Goal: Find contact information: Find contact information

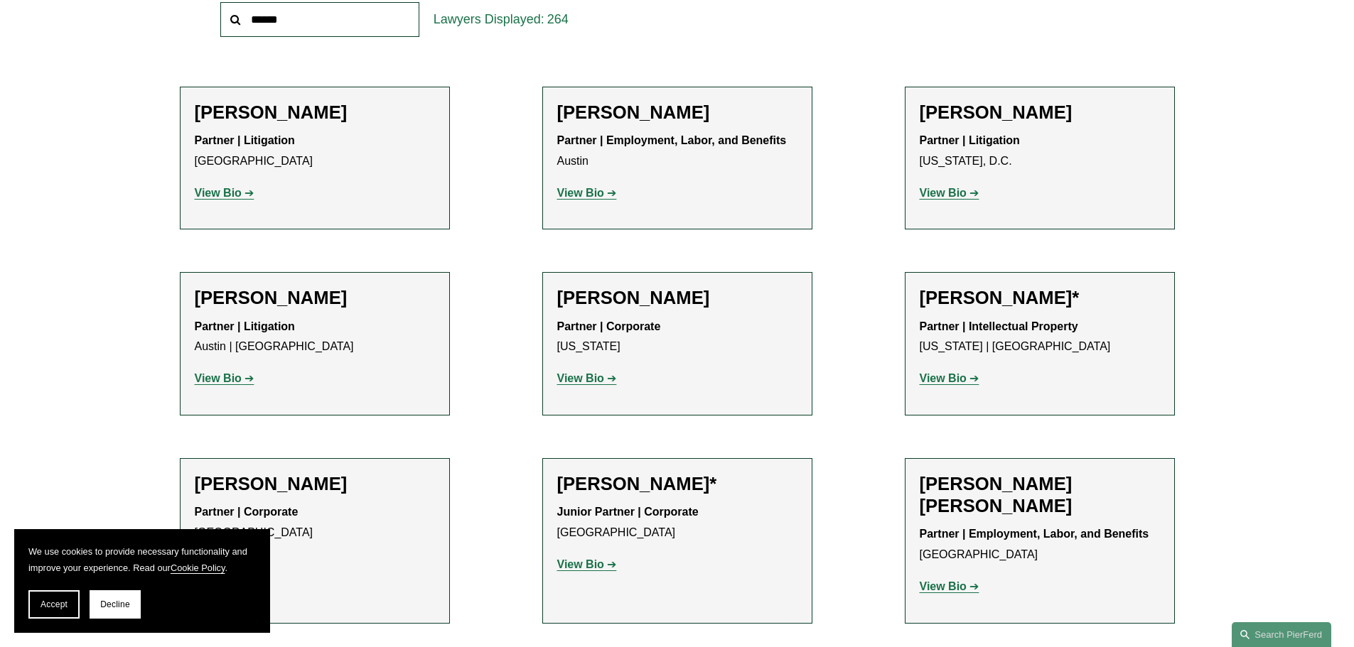
scroll to position [497, 0]
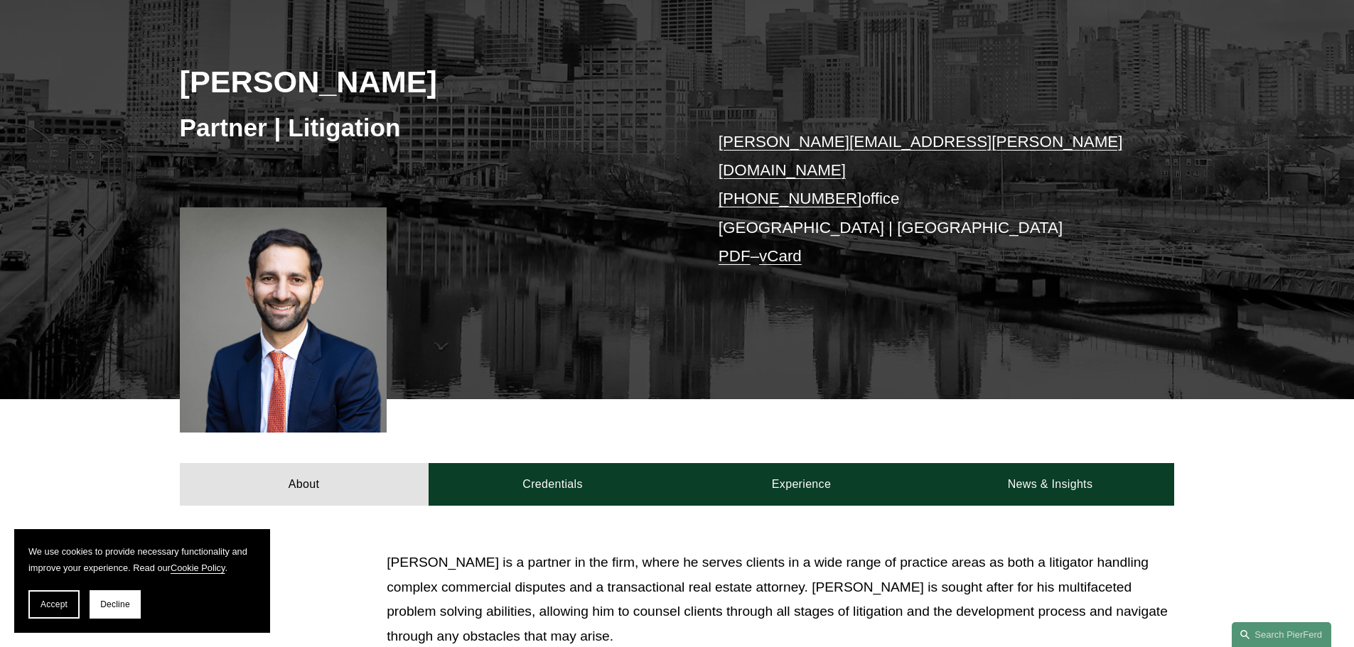
scroll to position [213, 0]
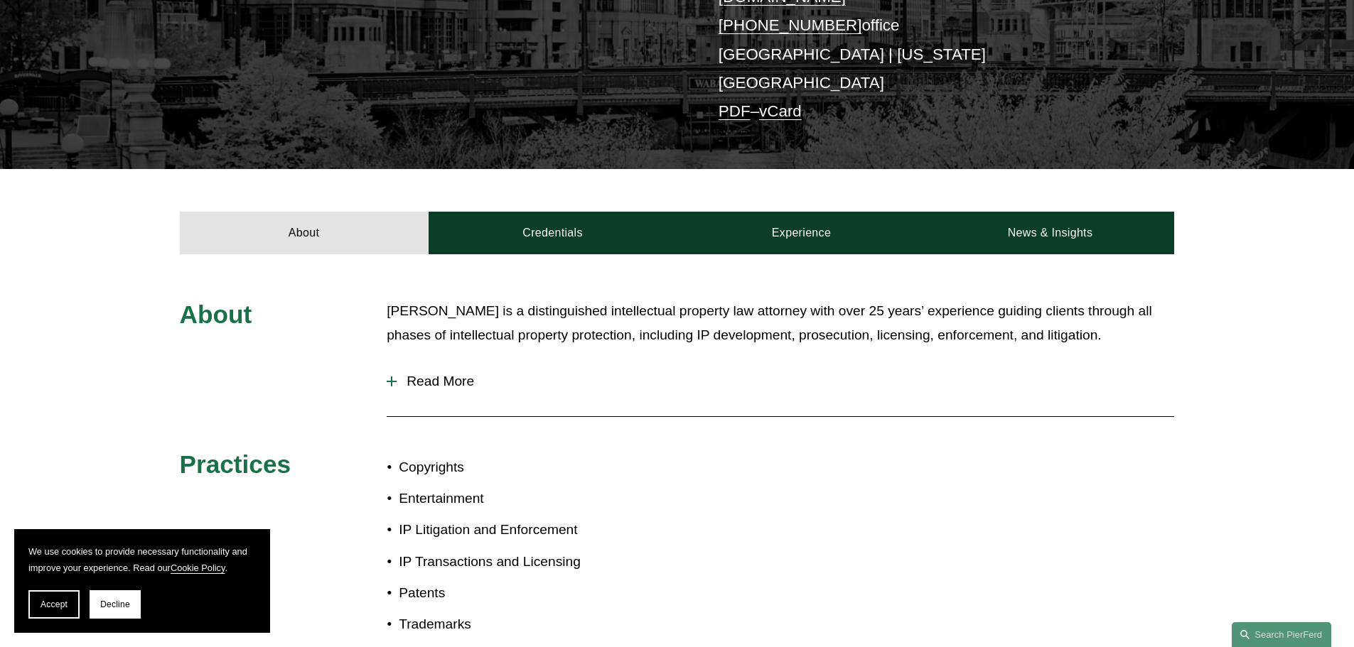
scroll to position [355, 0]
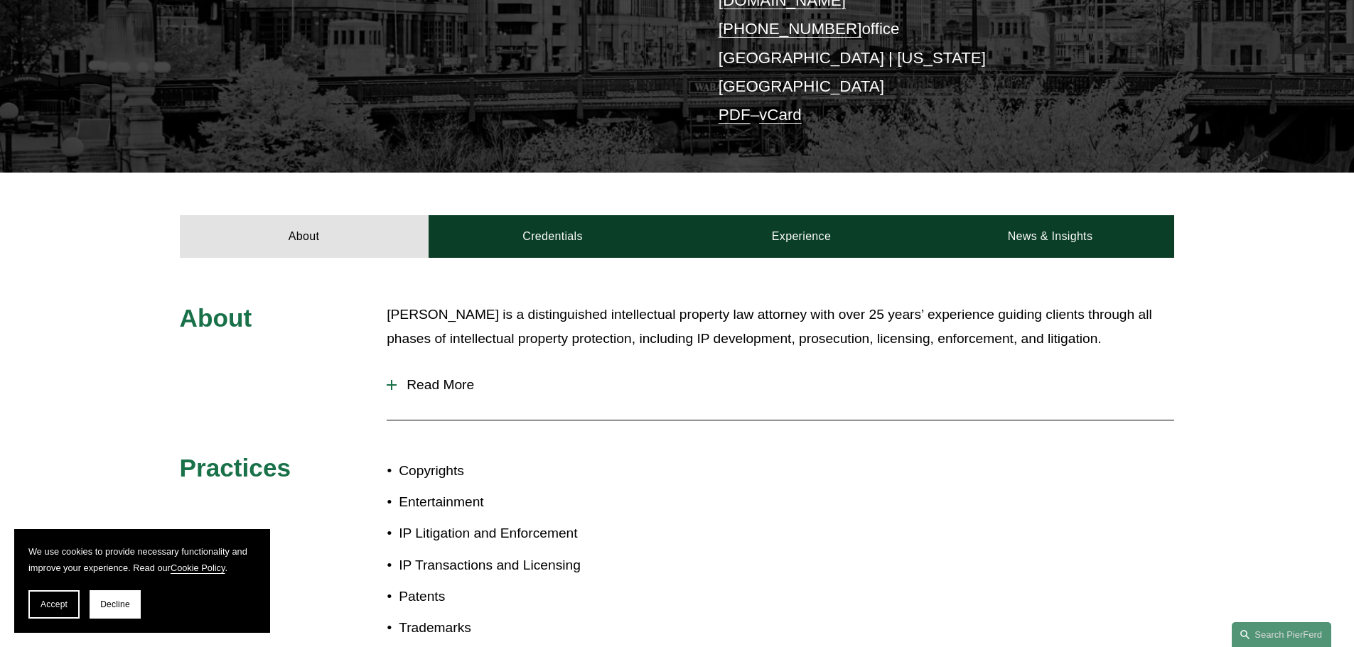
click at [434, 377] on span "Read More" at bounding box center [785, 385] width 777 height 16
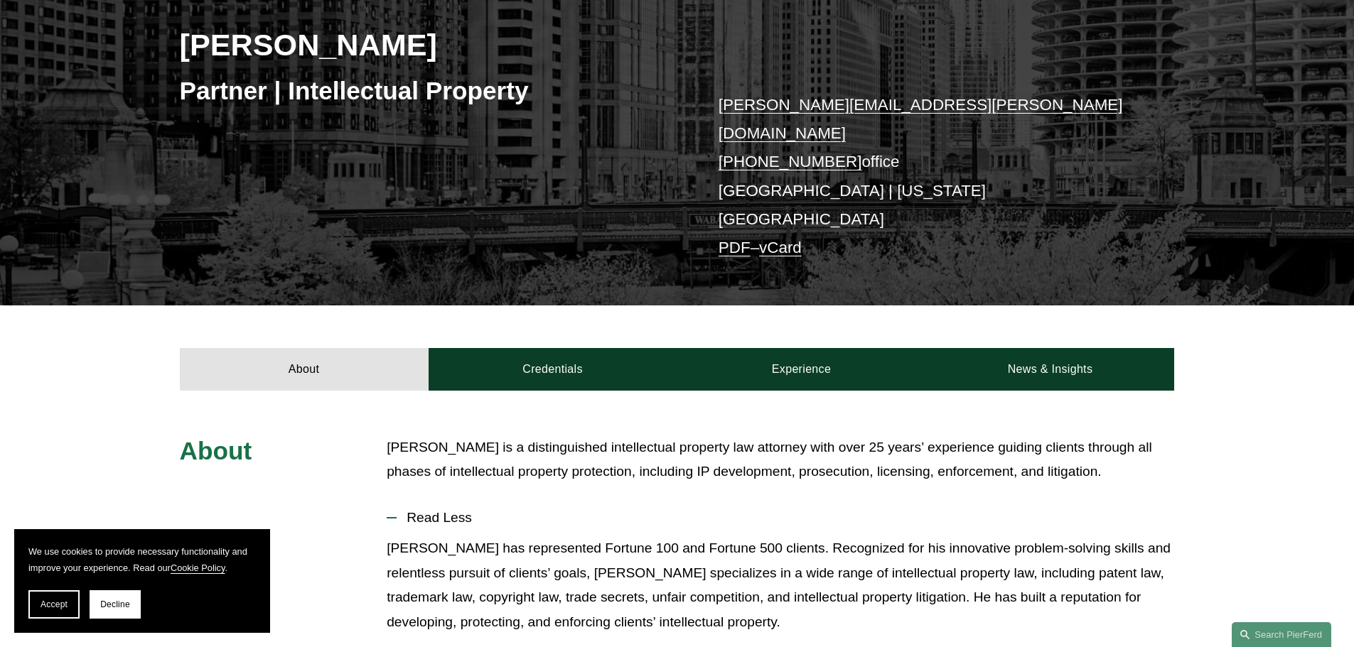
scroll to position [142, 0]
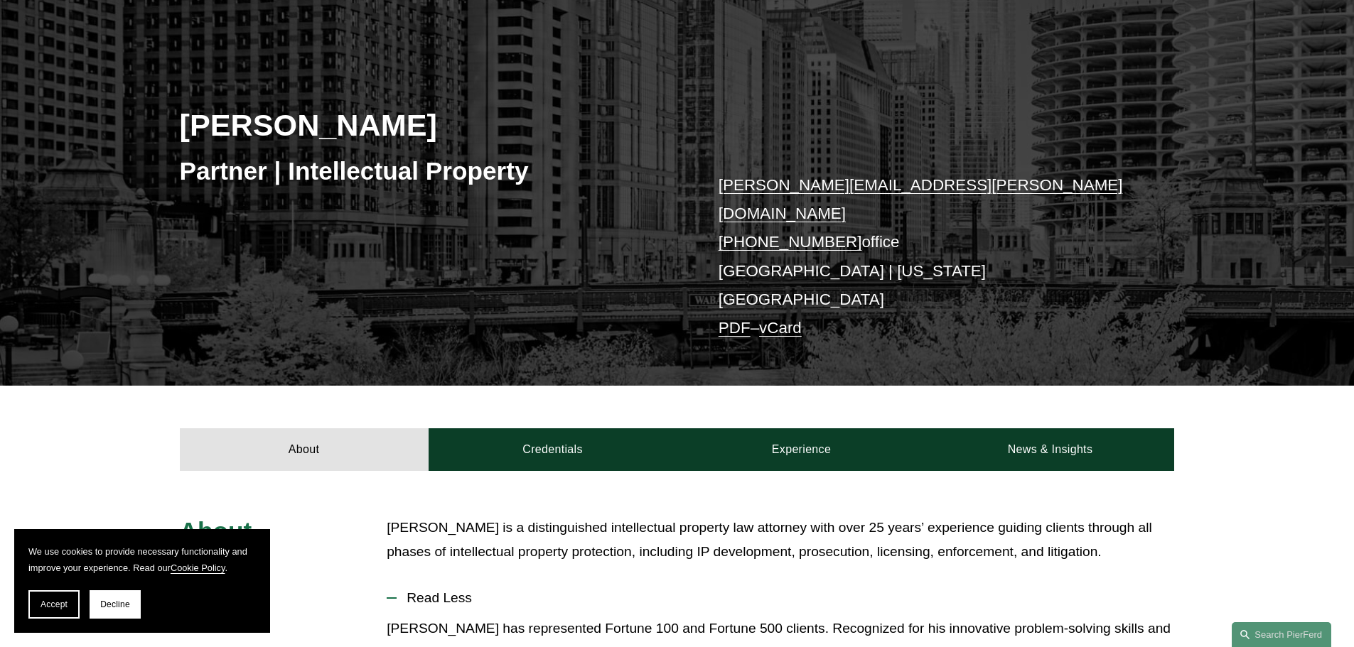
click at [767, 243] on p "[PERSON_NAME][EMAIL_ADDRESS][PERSON_NAME][DOMAIN_NAME] [PHONE_NUMBER] office [G…" at bounding box center [925, 257] width 414 height 172
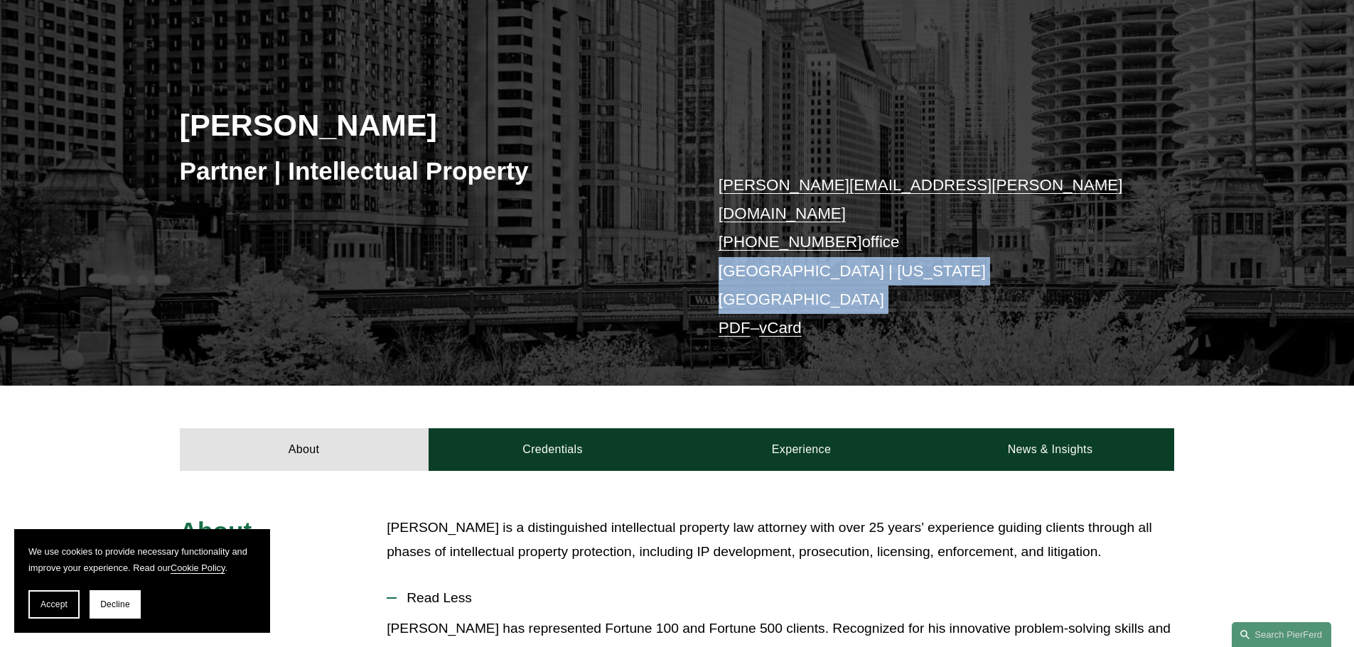
click at [767, 243] on p "[PERSON_NAME][EMAIL_ADDRESS][PERSON_NAME][DOMAIN_NAME] [PHONE_NUMBER] office [G…" at bounding box center [925, 257] width 414 height 172
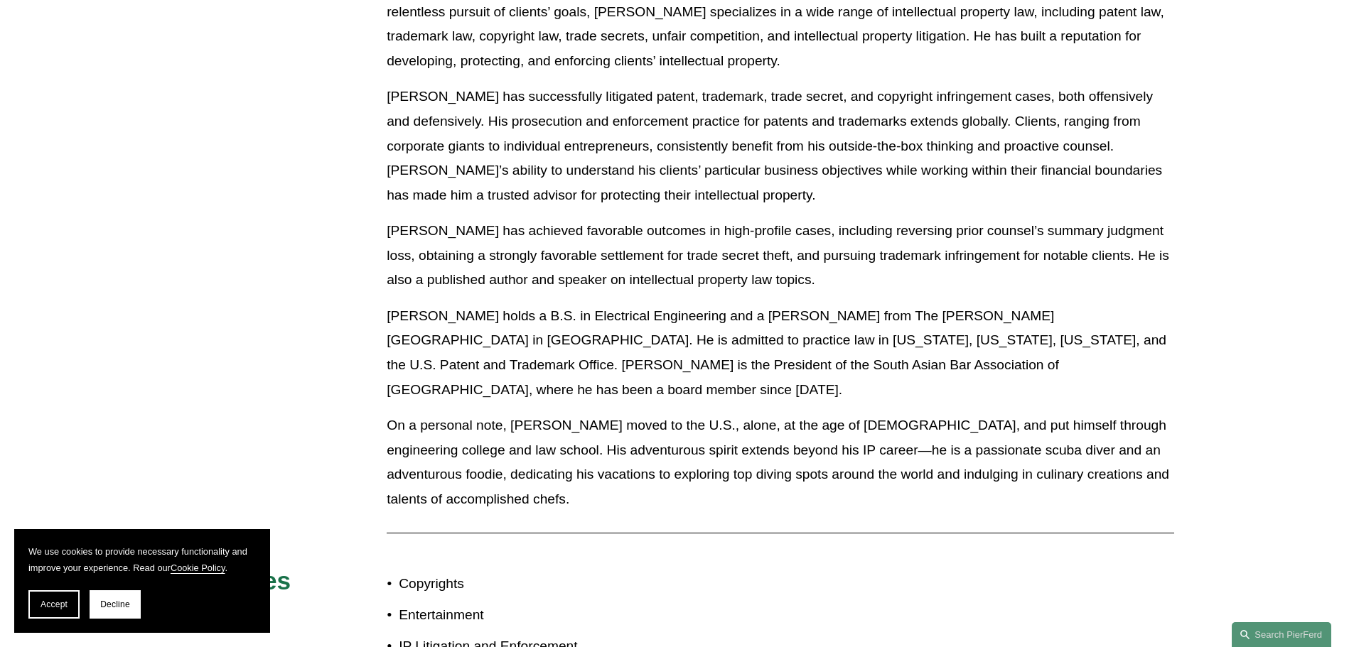
scroll to position [782, 0]
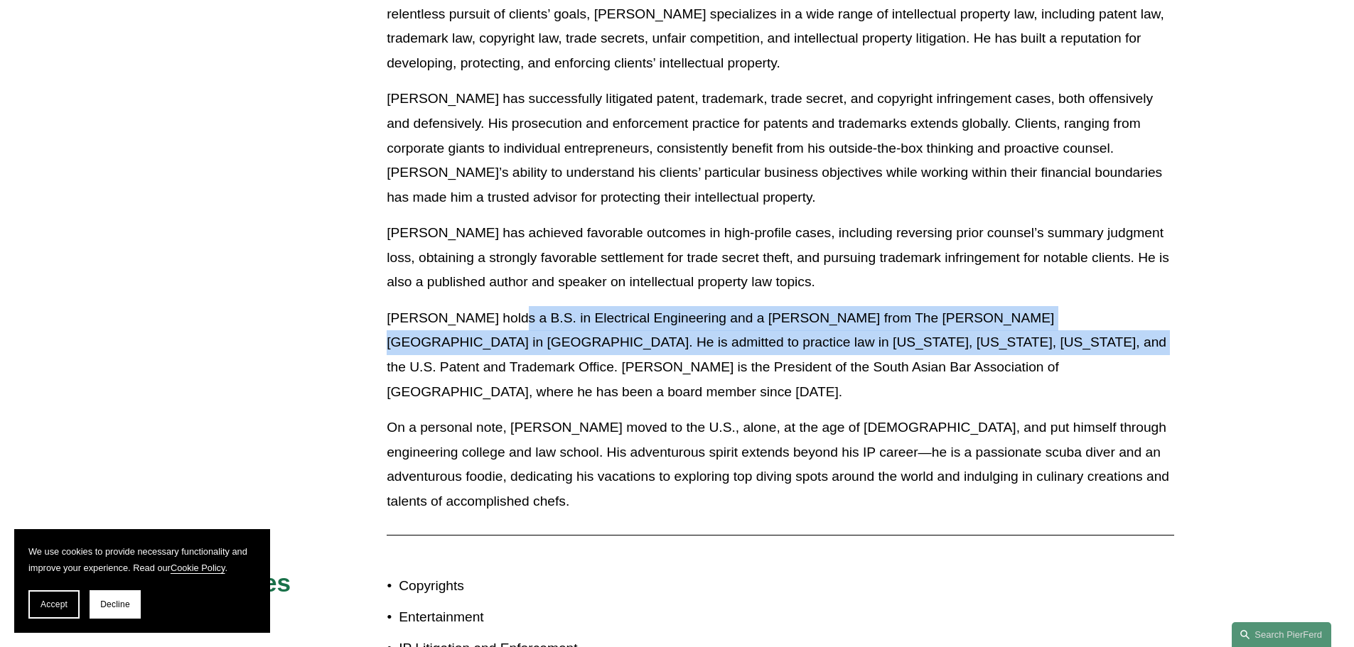
drag, startPoint x: 866, startPoint y: 311, endPoint x: 505, endPoint y: 268, distance: 363.6
click at [492, 306] on p "[PERSON_NAME] holds a B.S. in Electrical Engineering and a [PERSON_NAME] from T…" at bounding box center [780, 355] width 787 height 98
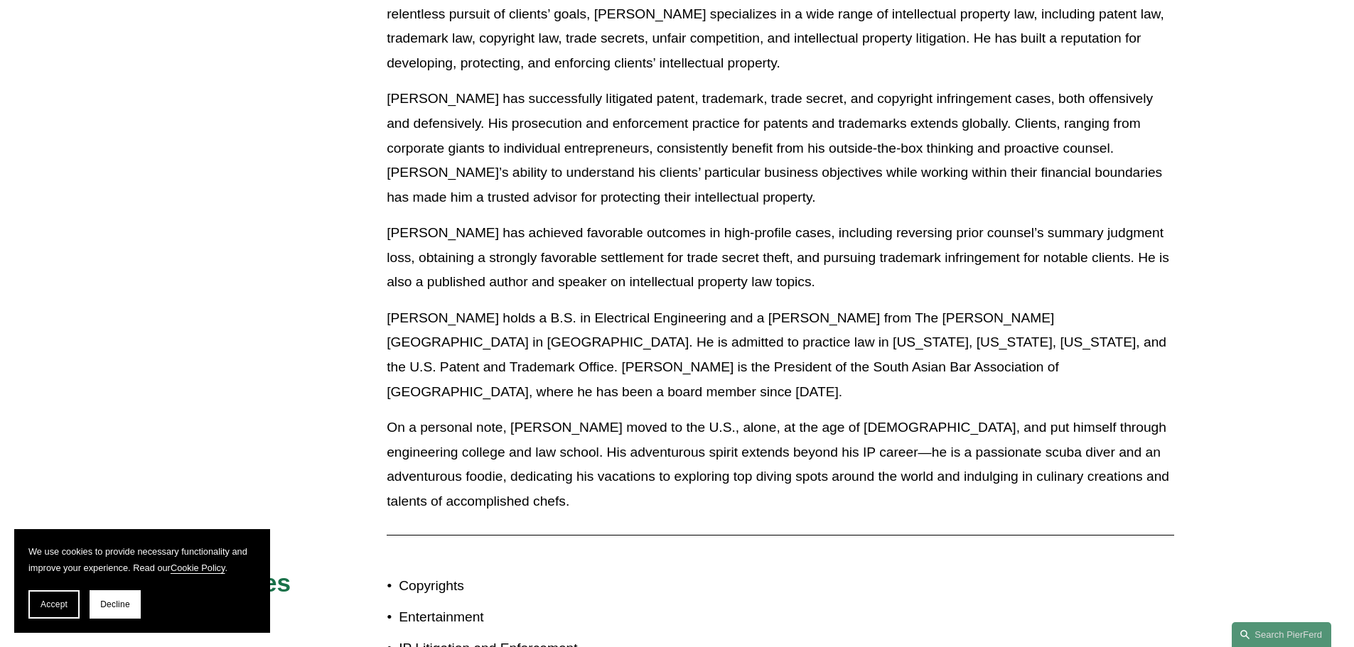
click at [890, 416] on p "On a personal note, [PERSON_NAME] moved to the U.S., alone, at the age of [DEMO…" at bounding box center [780, 465] width 787 height 98
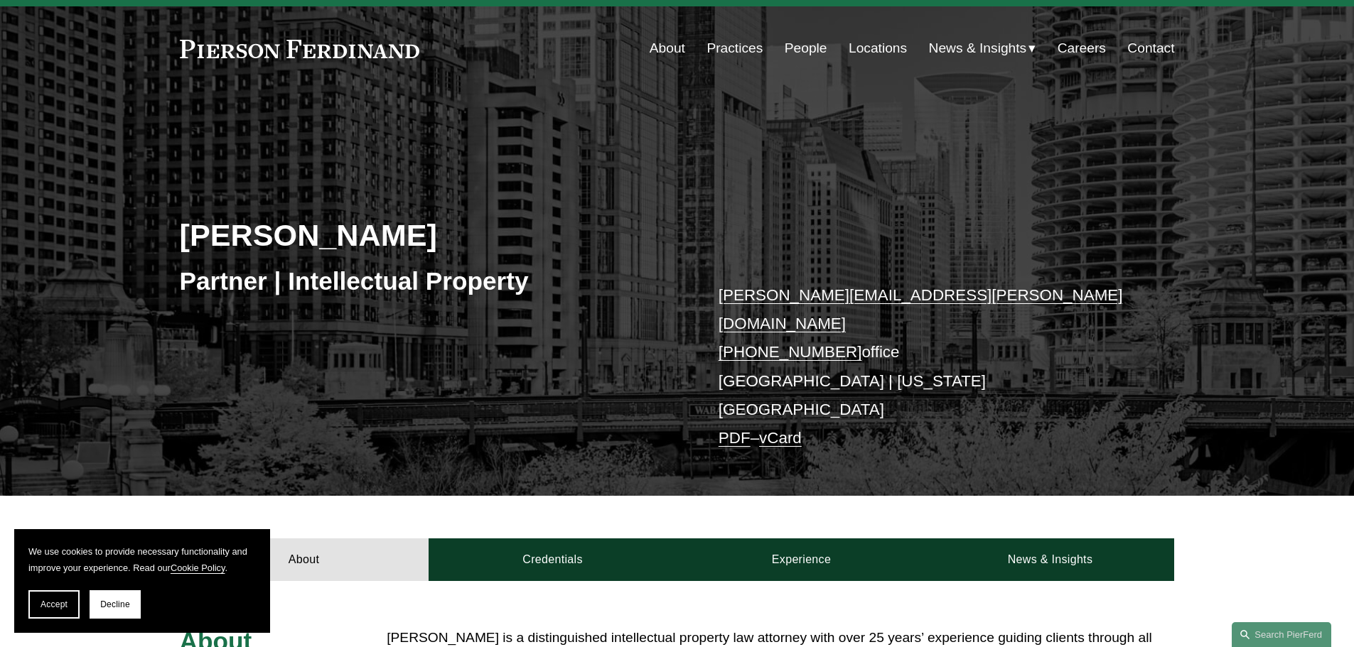
scroll to position [0, 0]
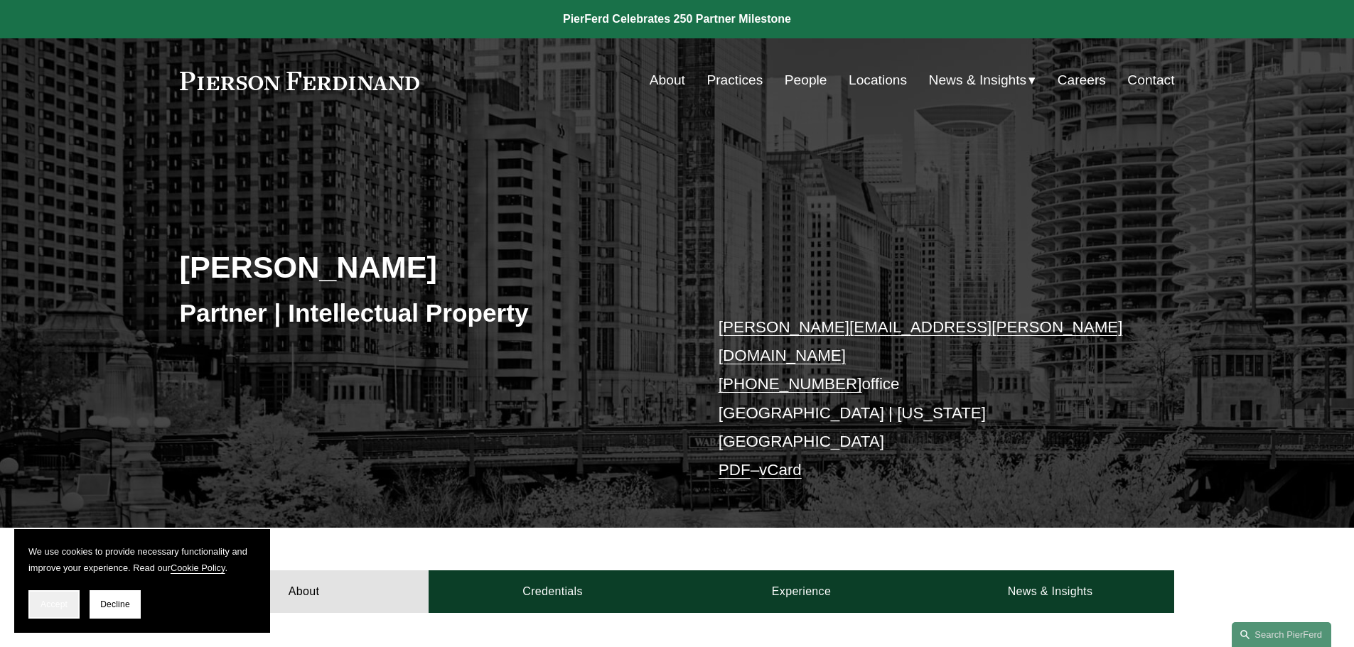
click at [44, 602] on span "Accept" at bounding box center [54, 605] width 27 height 10
